Goal: Task Accomplishment & Management: Manage account settings

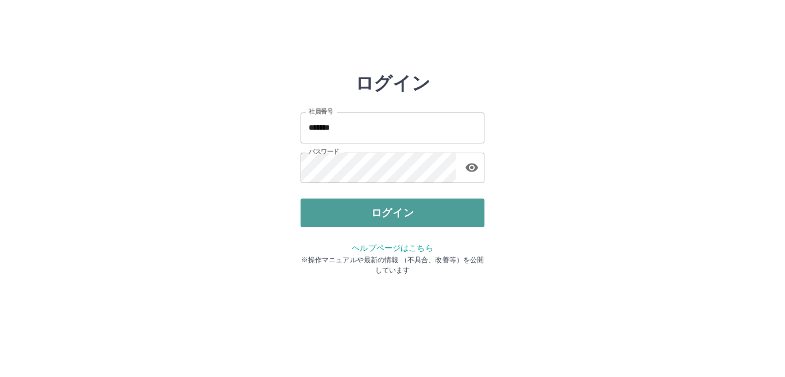
click at [379, 217] on button "ログイン" at bounding box center [392, 213] width 184 height 29
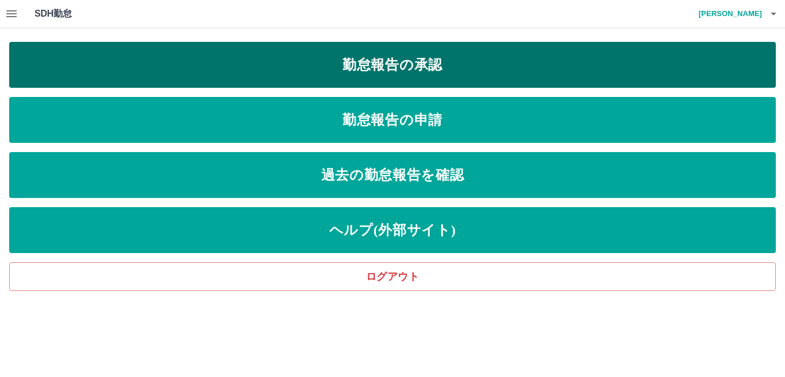
click at [375, 75] on link "勤怠報告の承認" at bounding box center [392, 65] width 766 height 46
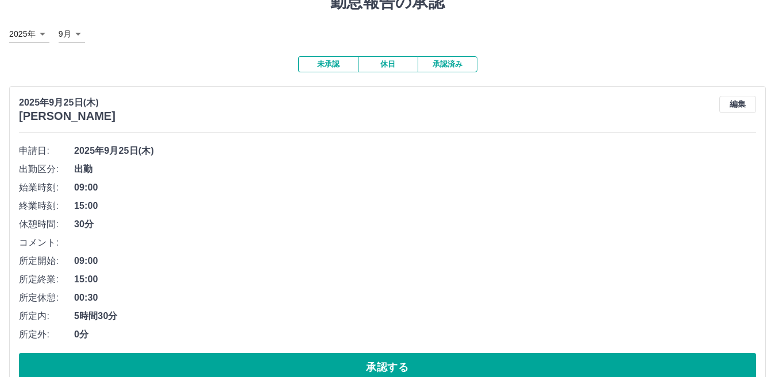
scroll to position [172, 0]
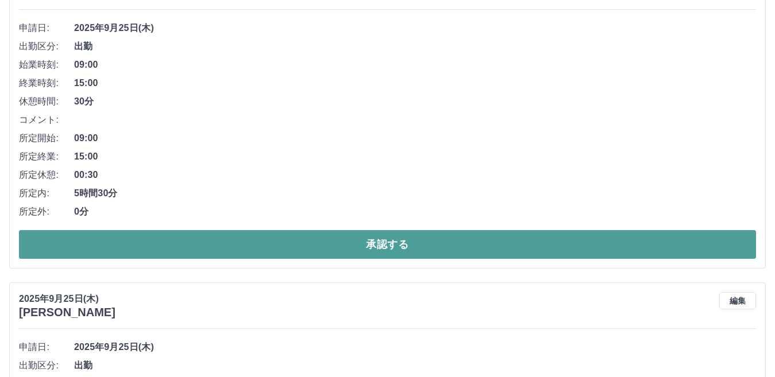
click at [192, 240] on button "承認する" at bounding box center [387, 244] width 737 height 29
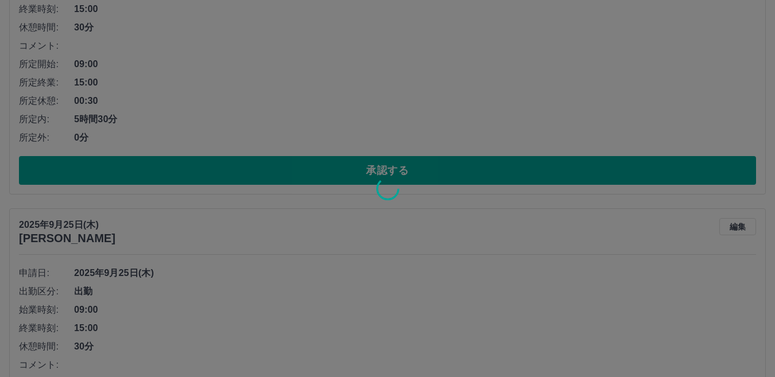
scroll to position [402, 0]
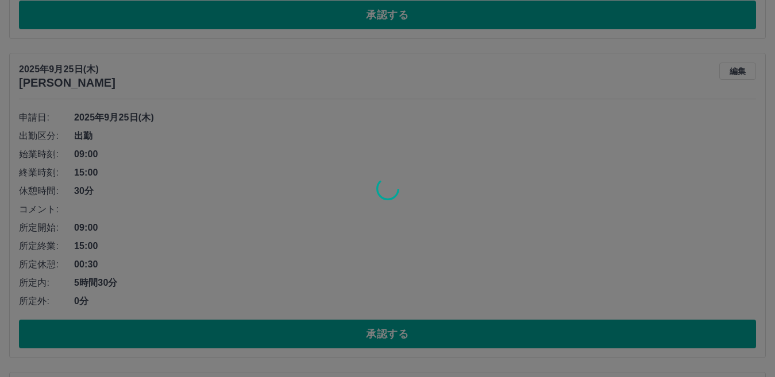
click at [159, 337] on div at bounding box center [387, 188] width 775 height 377
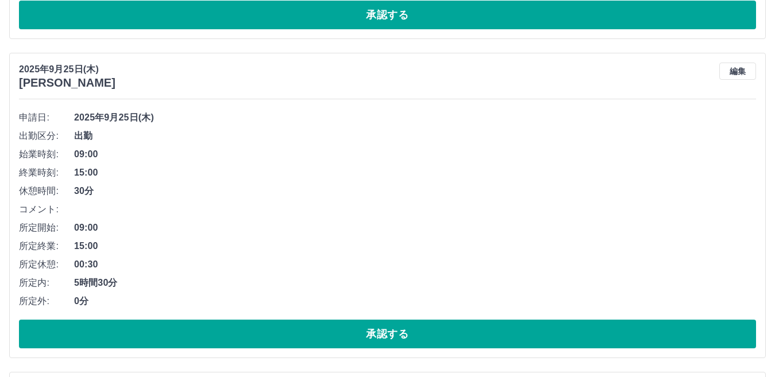
click at [159, 337] on button "承認する" at bounding box center [387, 334] width 737 height 29
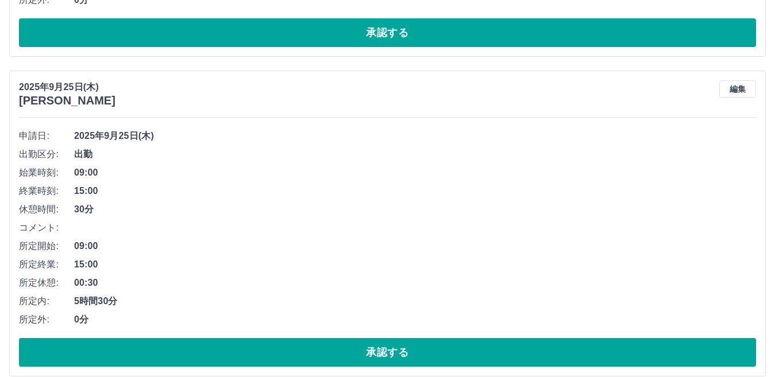
scroll to position [718, 0]
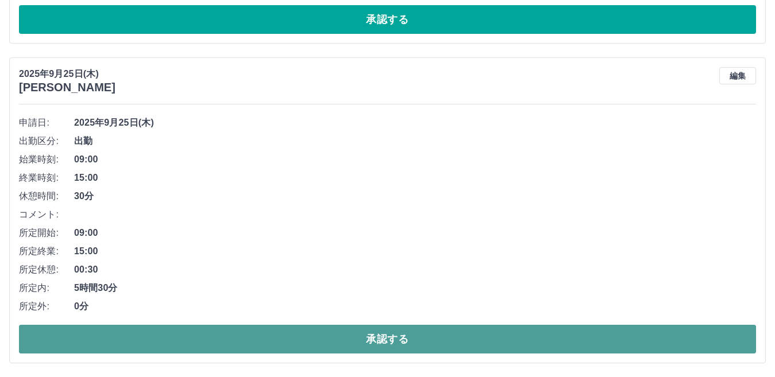
click at [175, 346] on button "承認する" at bounding box center [387, 339] width 737 height 29
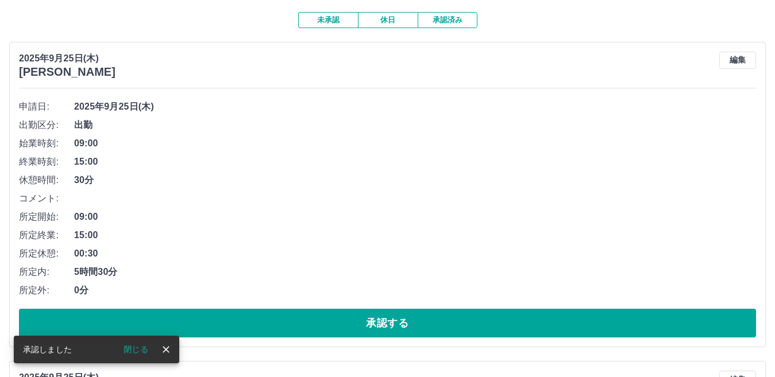
scroll to position [0, 0]
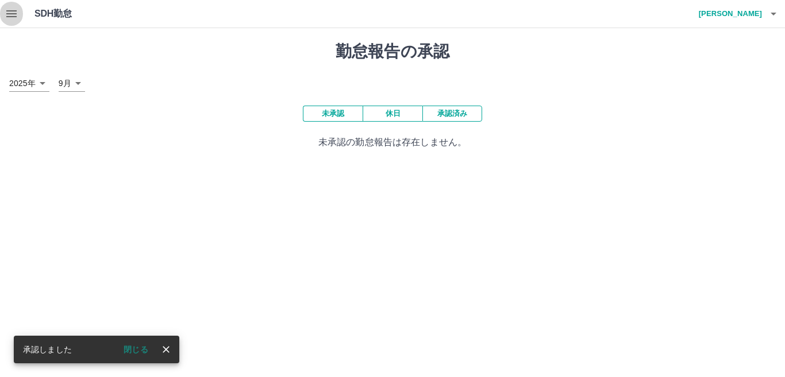
click at [10, 14] on icon "button" at bounding box center [11, 13] width 10 height 7
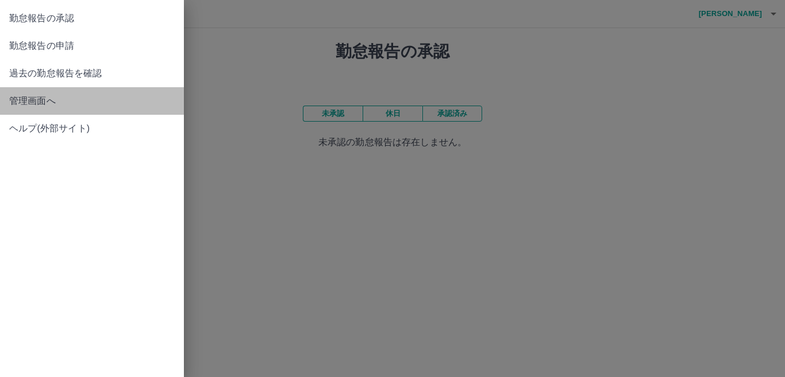
click at [48, 98] on span "管理画面へ" at bounding box center [91, 101] width 165 height 14
